Goal: Task Accomplishment & Management: Manage account settings

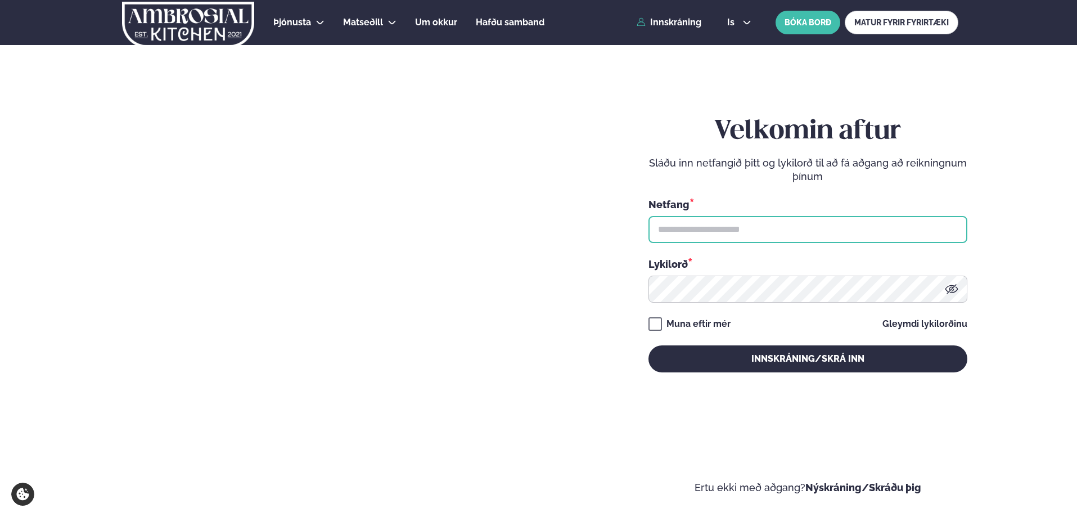
drag, startPoint x: 0, startPoint y: 0, endPoint x: 703, endPoint y: 237, distance: 742.2
click at [703, 237] on input "text" at bounding box center [808, 229] width 319 height 27
type input "**********"
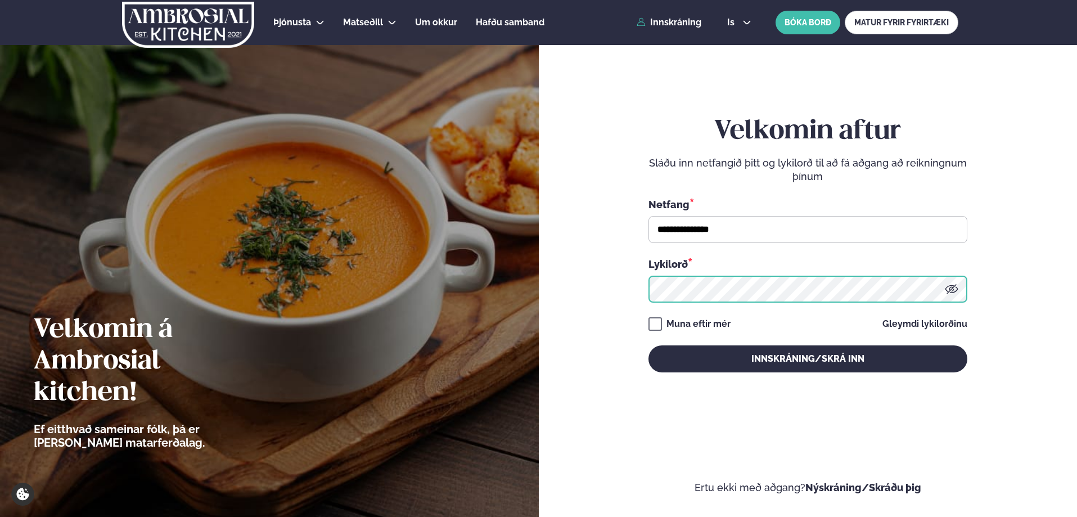
click at [649, 345] on button "Innskráning/Skrá inn" at bounding box center [808, 358] width 319 height 27
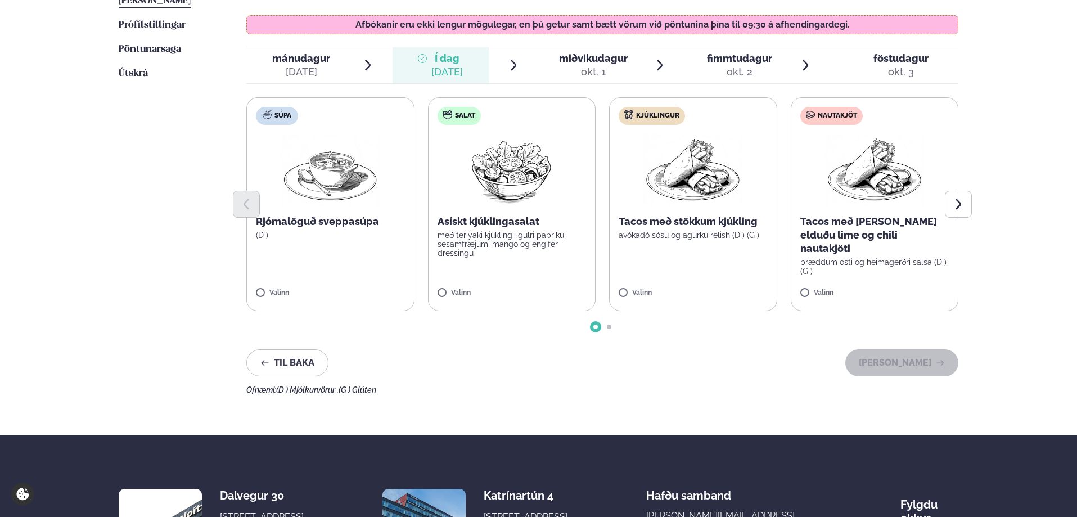
scroll to position [338, 0]
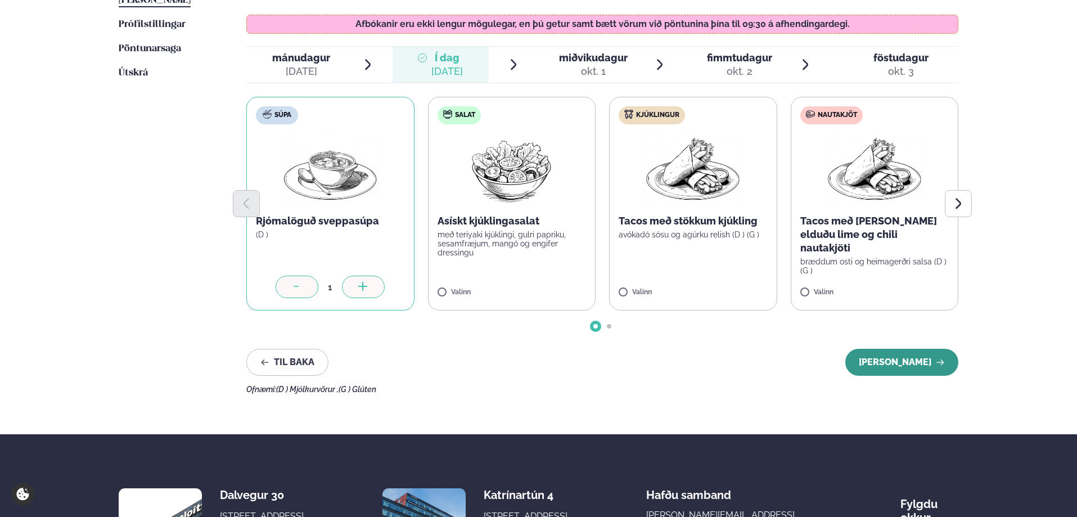
click at [921, 356] on button "[PERSON_NAME]" at bounding box center [901, 362] width 113 height 27
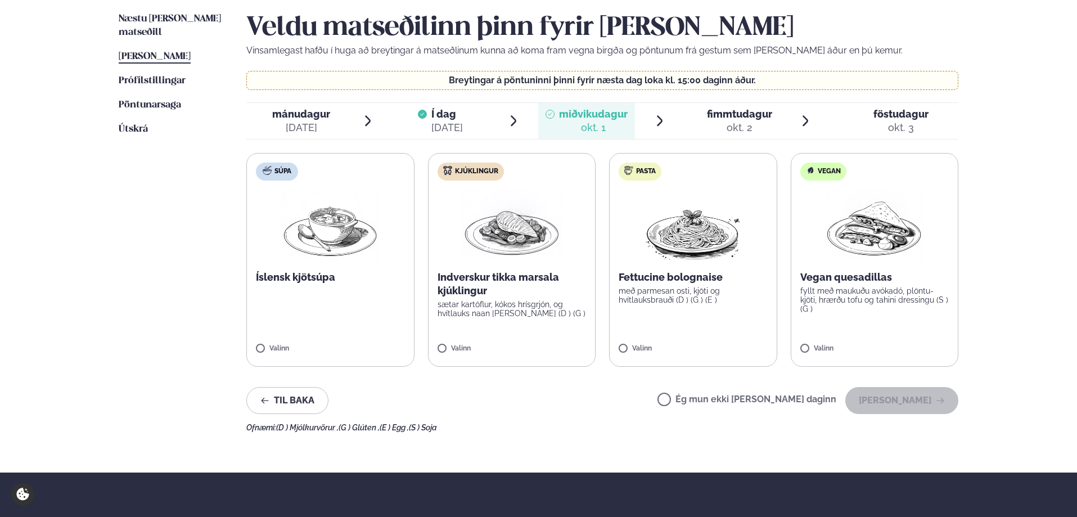
scroll to position [225, 0]
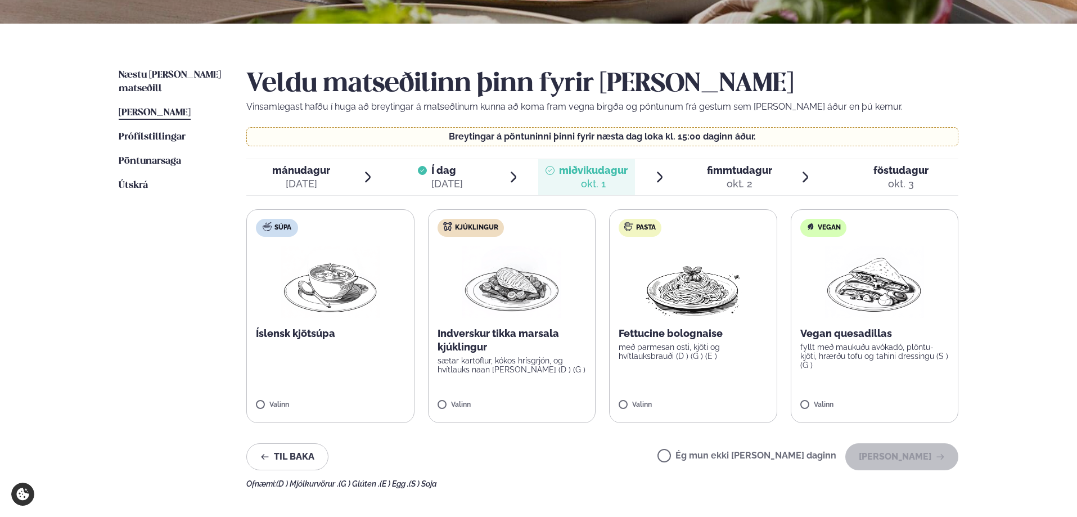
click at [458, 173] on span "Í dag" at bounding box center [447, 171] width 32 height 14
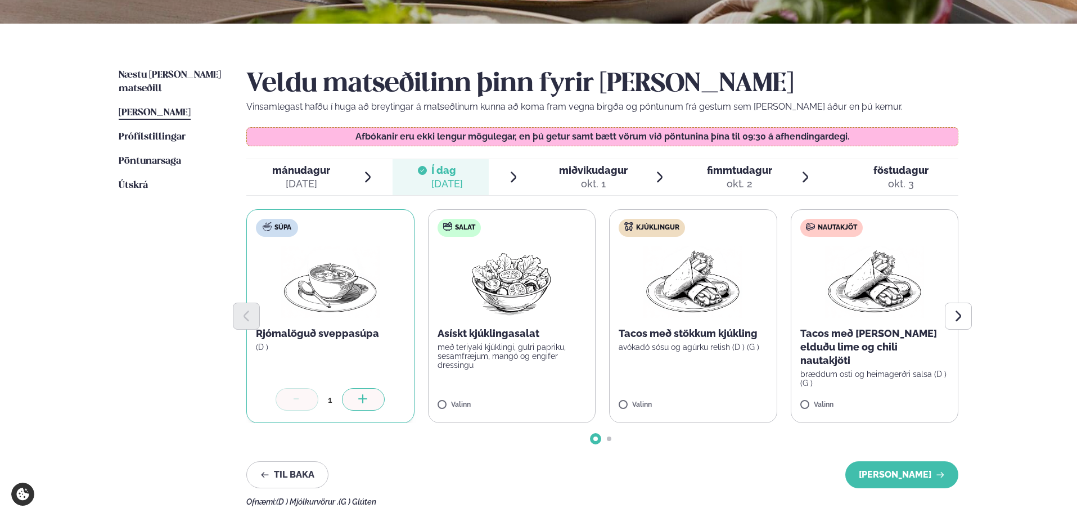
click at [562, 170] on span "miðvikudagur" at bounding box center [593, 170] width 69 height 12
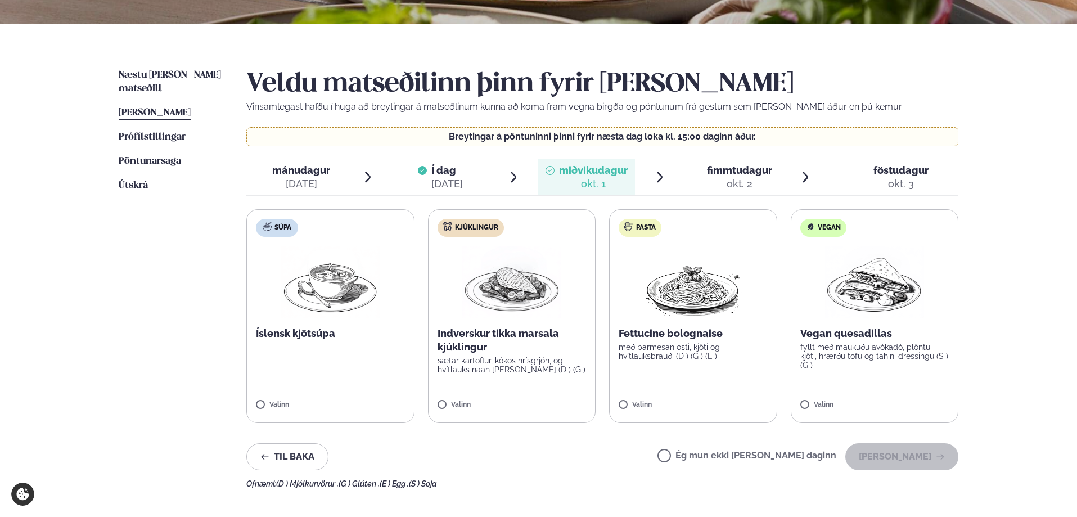
click at [475, 172] on span "Í dag Í d. [DATE]" at bounding box center [441, 177] width 97 height 36
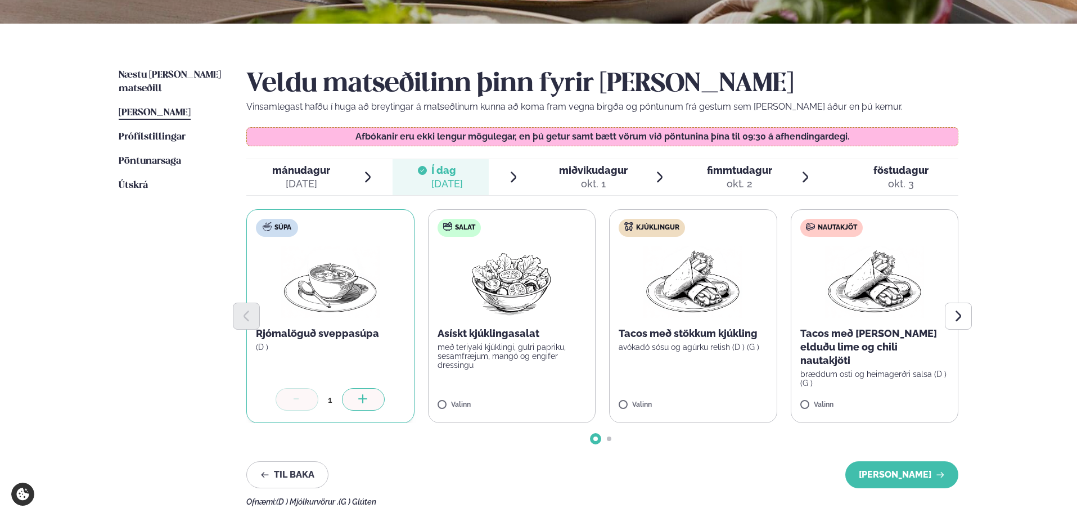
click at [569, 169] on span "miðvikudagur" at bounding box center [593, 170] width 69 height 12
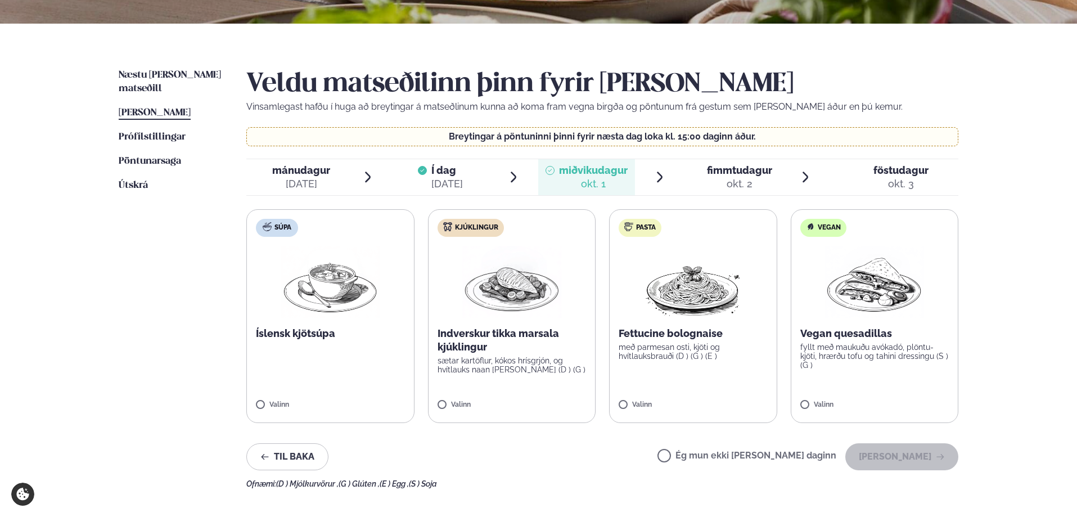
click at [352, 311] on img at bounding box center [330, 282] width 99 height 72
click at [909, 457] on button "[PERSON_NAME]" at bounding box center [901, 456] width 113 height 27
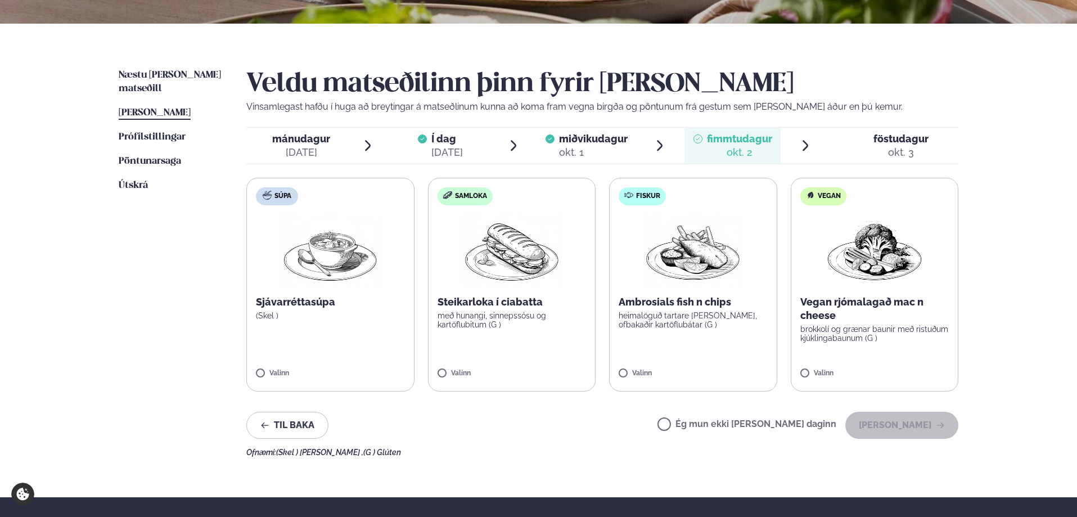
click at [893, 140] on span "föstudagur" at bounding box center [901, 139] width 55 height 12
